Goal: Find specific page/section: Find specific page/section

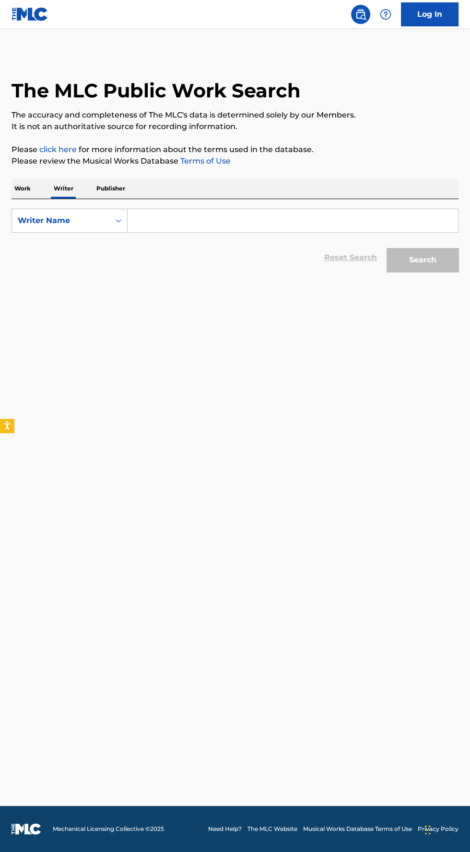
click at [296, 219] on input "Search Form" at bounding box center [293, 220] width 331 height 23
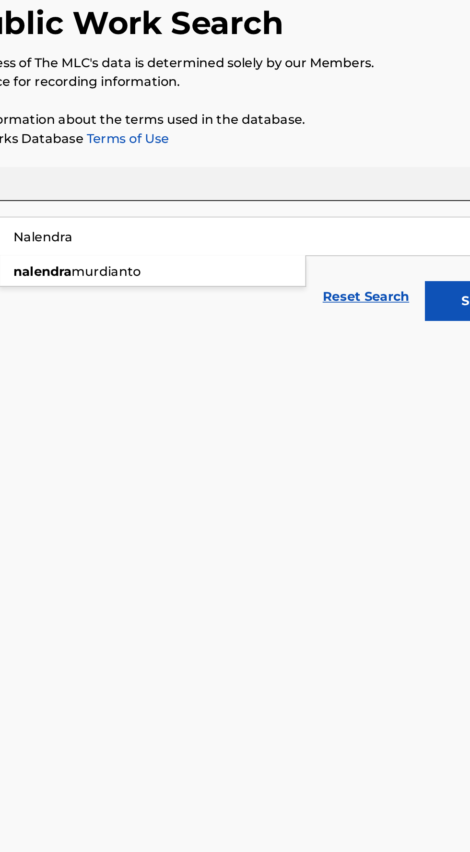
click at [232, 251] on div "Reset Search Search" at bounding box center [235, 257] width 447 height 38
click at [241, 217] on input "Nalendra" at bounding box center [293, 220] width 331 height 23
click at [261, 241] on div "nalendra murdianto" at bounding box center [221, 242] width 186 height 17
type input "nalendra murdianto"
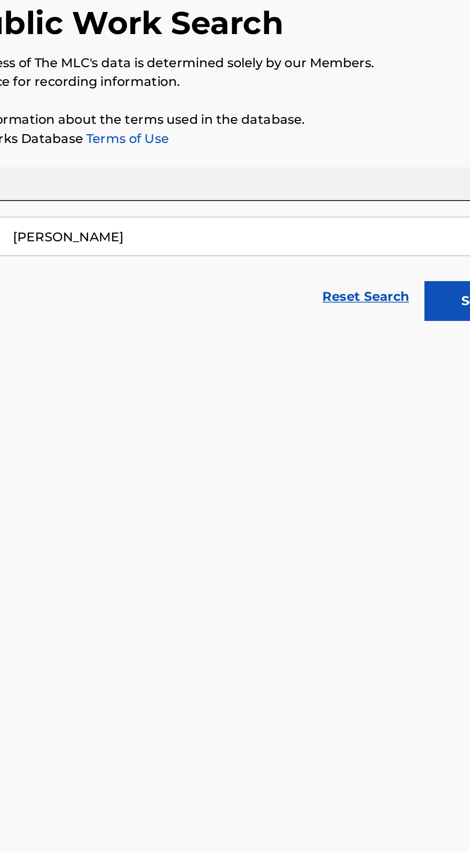
click at [398, 260] on button "Search" at bounding box center [423, 260] width 72 height 24
